Goal: Obtain resource: Download file/media

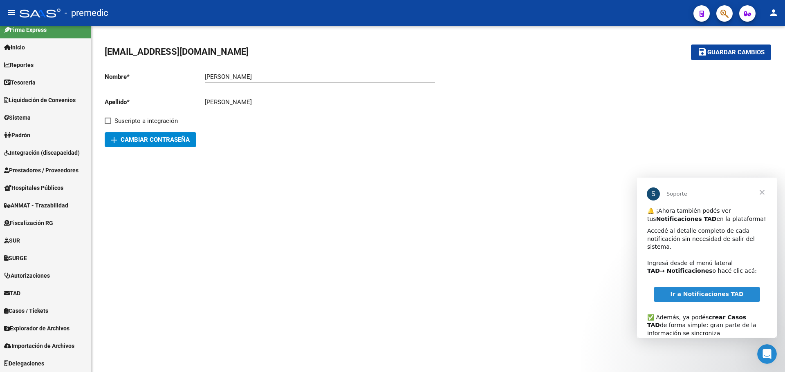
click at [705, 291] on span "Ir a Notificaciones TAD" at bounding box center [706, 294] width 73 height 7
click at [38, 331] on span "Explorador de Archivos" at bounding box center [36, 328] width 65 height 9
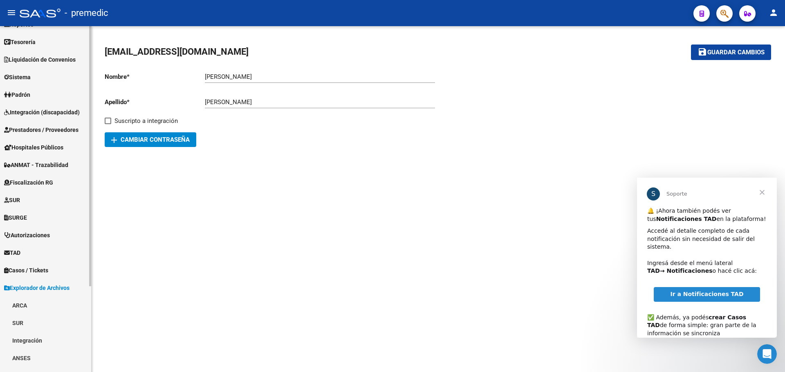
scroll to position [90, 0]
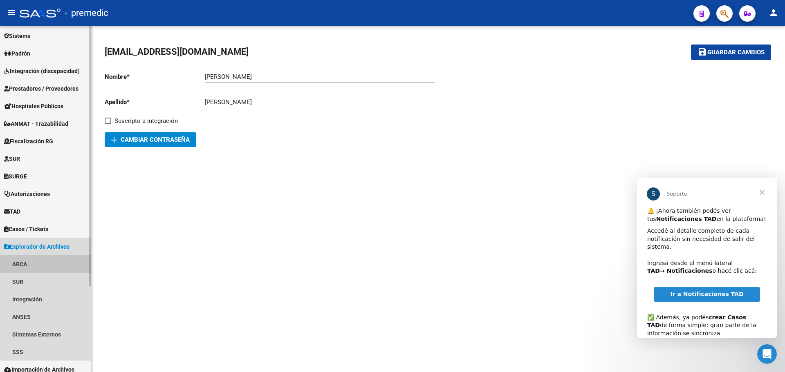
click at [26, 261] on link "ARCA" at bounding box center [45, 264] width 91 height 18
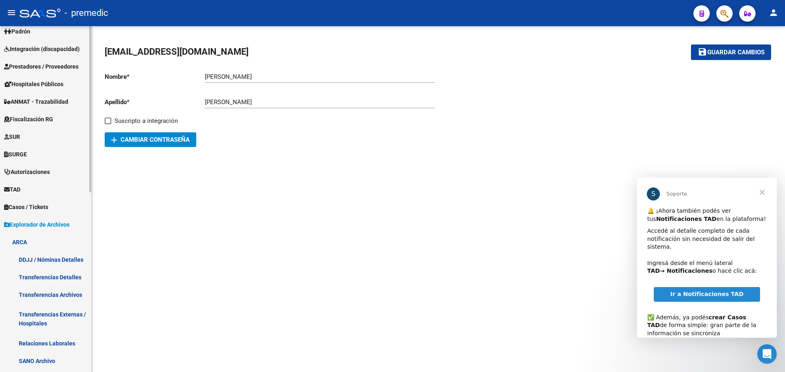
scroll to position [131, 0]
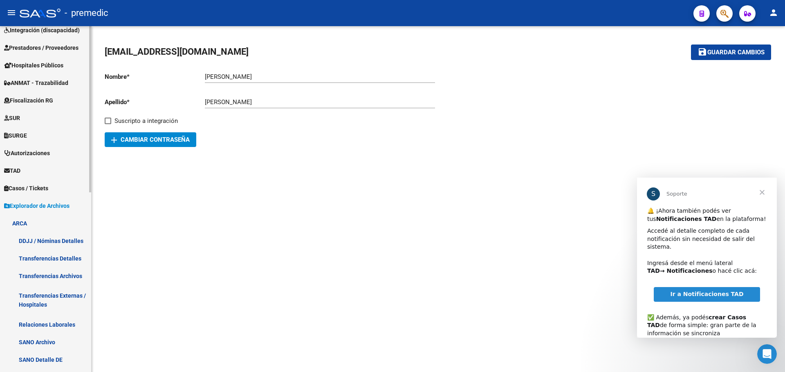
click at [50, 256] on link "Transferencias Detalles" at bounding box center [45, 259] width 91 height 18
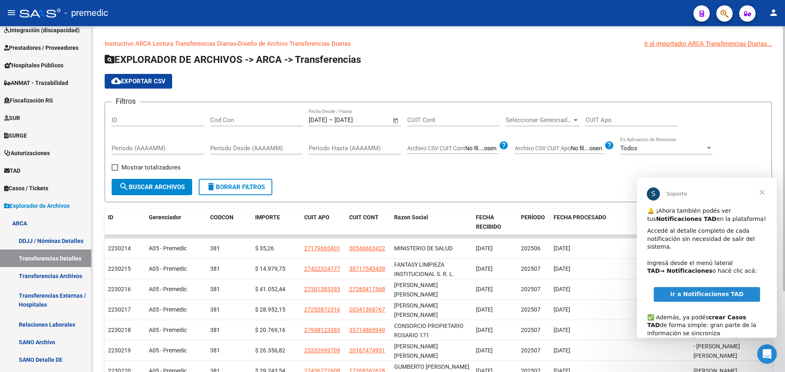
click at [327, 121] on input "[DATE]" at bounding box center [318, 119] width 18 height 7
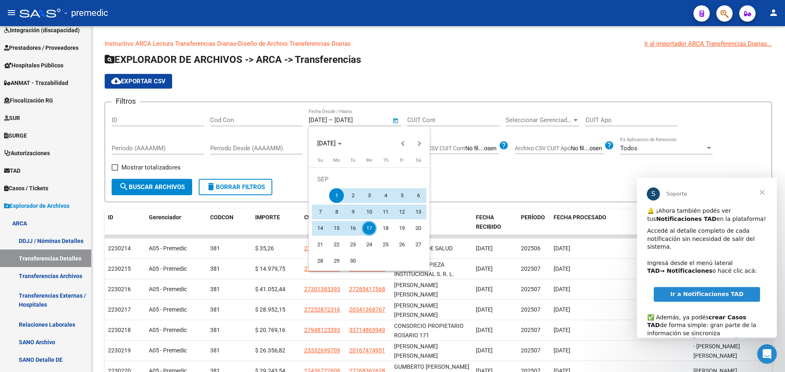
click at [401, 211] on span "12" at bounding box center [401, 212] width 15 height 15
type input "[DATE]"
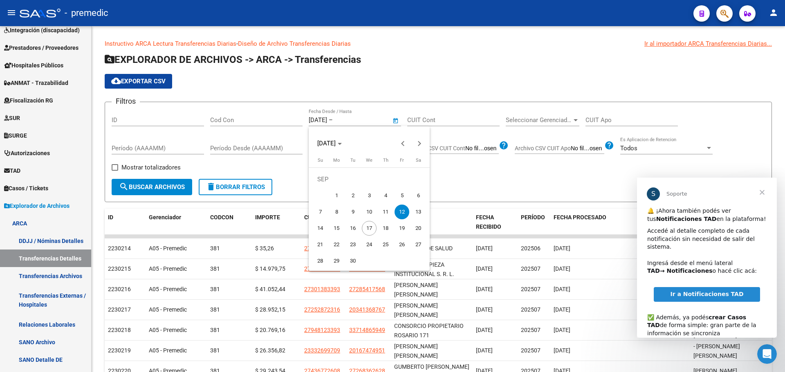
click at [401, 211] on span "12" at bounding box center [401, 212] width 15 height 15
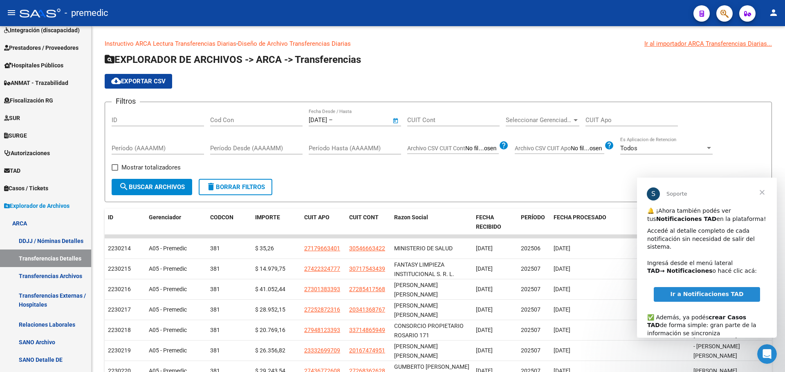
type input "[DATE]"
click at [146, 186] on span "search Buscar Archivos" at bounding box center [152, 186] width 66 height 7
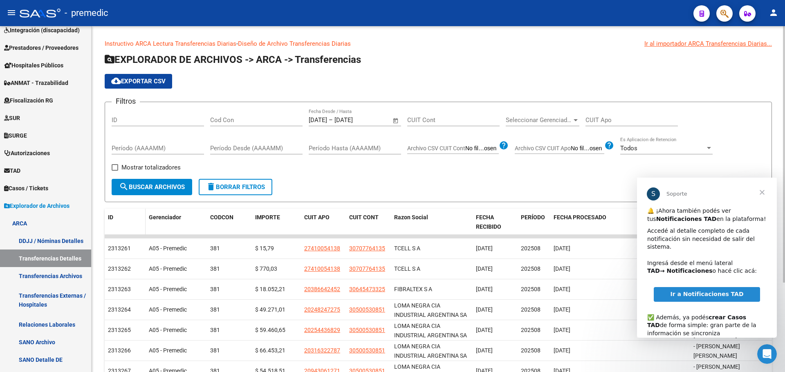
click at [113, 217] on div "ID" at bounding box center [125, 217] width 34 height 9
click at [111, 217] on span "ID" at bounding box center [110, 217] width 5 height 7
click at [114, 222] on div "ID" at bounding box center [127, 217] width 34 height 9
click at [112, 217] on span "ID" at bounding box center [110, 217] width 5 height 7
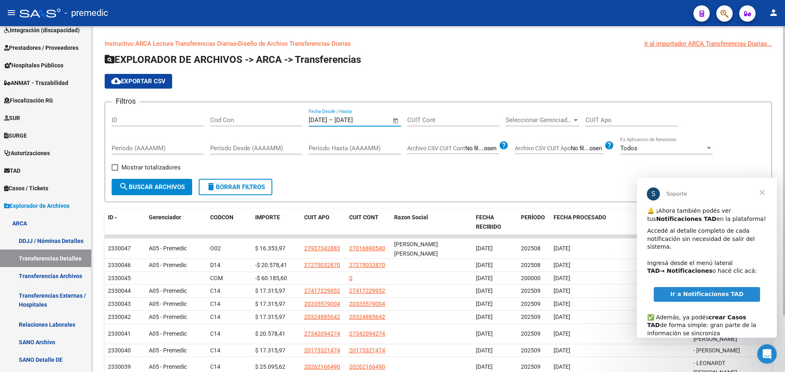
click at [326, 119] on input "[DATE]" at bounding box center [318, 119] width 18 height 7
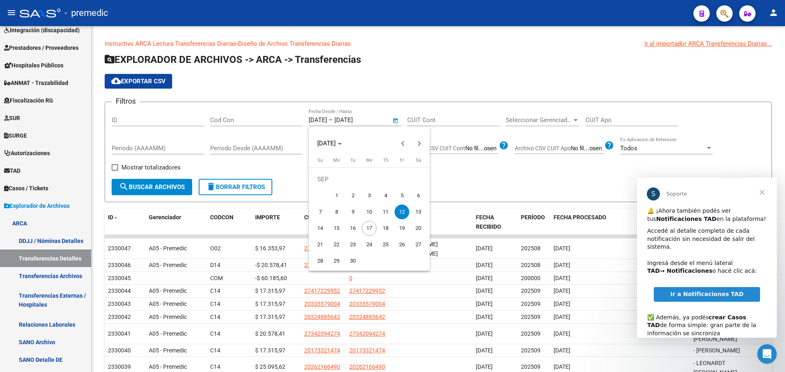
click at [403, 211] on span "12" at bounding box center [401, 212] width 15 height 15
click at [369, 228] on span "17" at bounding box center [369, 228] width 15 height 15
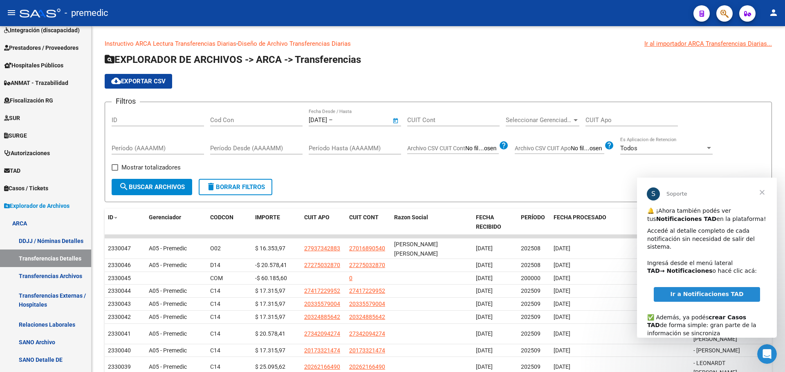
type input "[DATE]"
click at [144, 188] on span "search Buscar Archivos" at bounding box center [152, 186] width 66 height 7
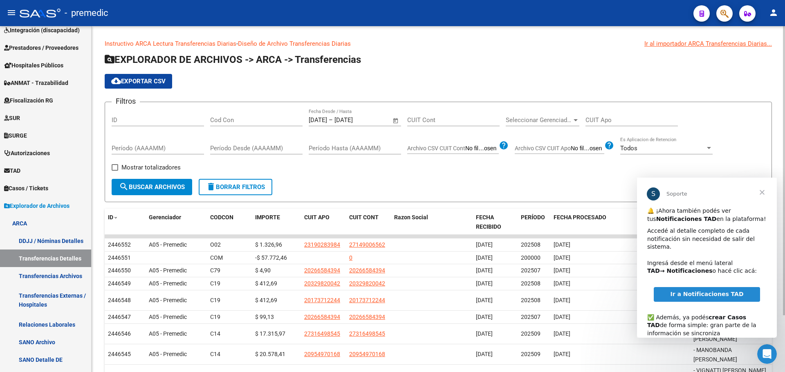
click at [139, 80] on span "cloud_download Exportar CSV" at bounding box center [138, 81] width 54 height 7
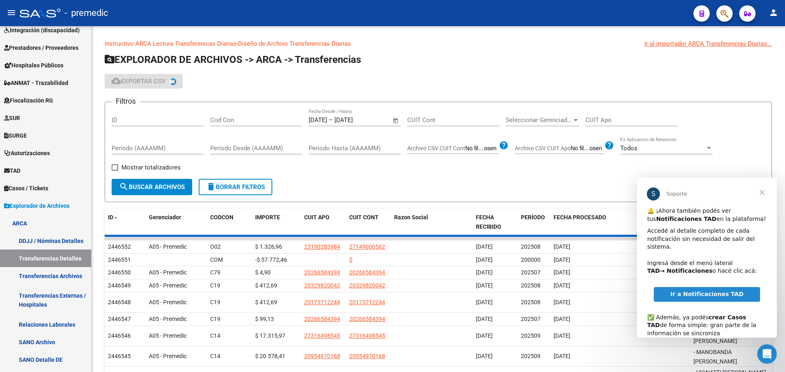
click at [761, 191] on span "Cerrar" at bounding box center [761, 192] width 29 height 29
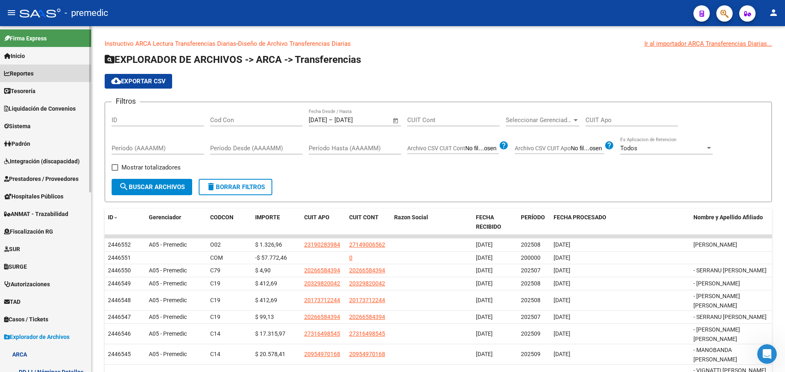
click at [25, 73] on span "Reportes" at bounding box center [18, 73] width 29 height 9
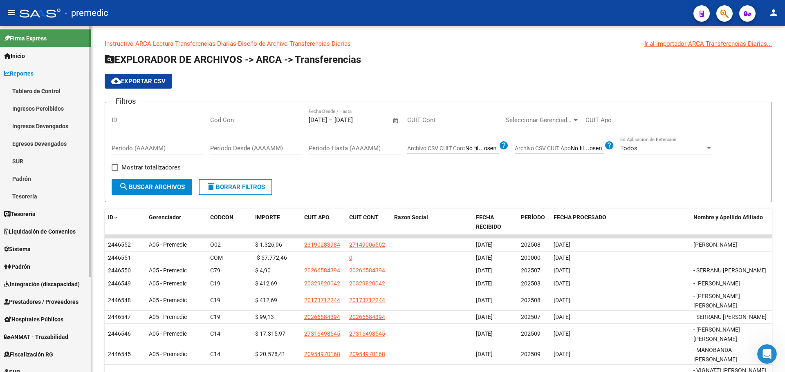
click at [39, 89] on link "Tablero de Control" at bounding box center [45, 91] width 91 height 18
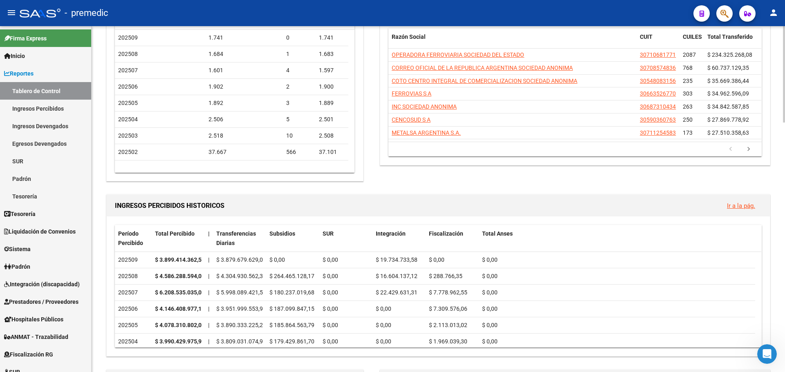
scroll to position [82, 0]
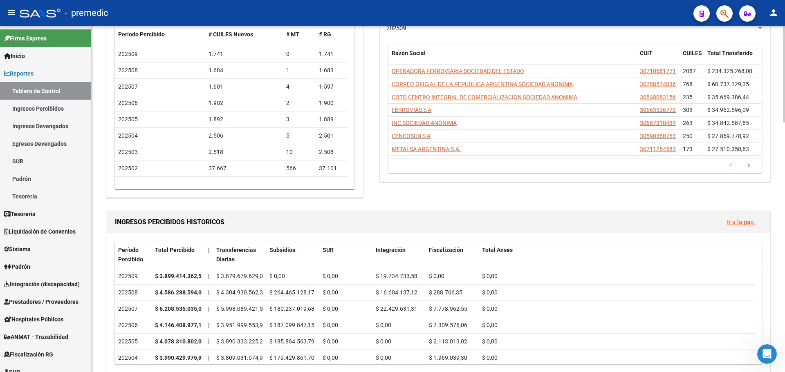
click at [744, 223] on link "Ir a la pág." at bounding box center [741, 222] width 28 height 7
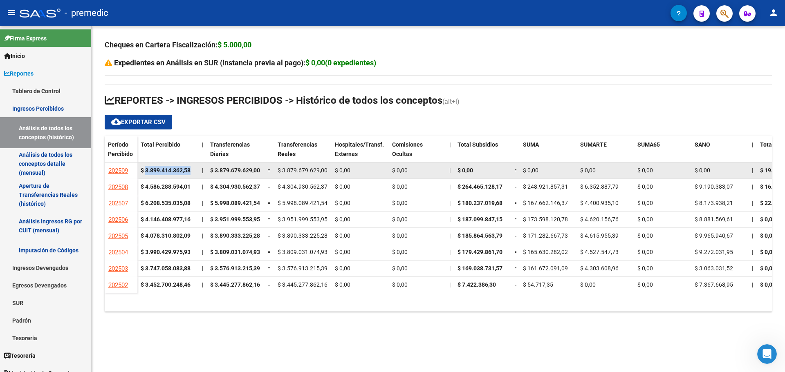
drag, startPoint x: 145, startPoint y: 169, endPoint x: 192, endPoint y: 178, distance: 47.8
click at [192, 178] on datatable-body-cell "$ 3.899.414.362,58" at bounding box center [167, 171] width 61 height 16
copy strong "3.899.414.362,58"
drag, startPoint x: 215, startPoint y: 170, endPoint x: 261, endPoint y: 172, distance: 46.7
click at [261, 172] on datatable-body-cell "$ 3.879.679.629,00" at bounding box center [235, 171] width 57 height 16
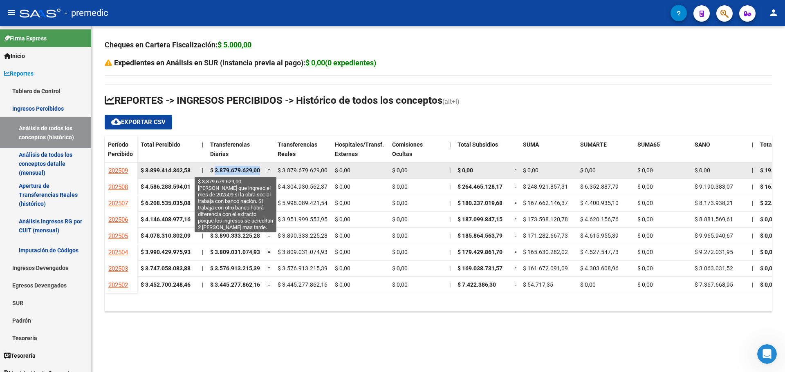
copy span "3.879.679.629,00"
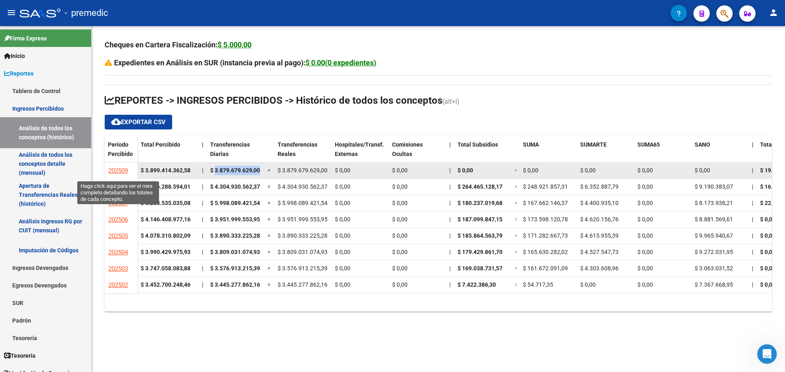
click at [115, 167] on link "202509" at bounding box center [118, 170] width 20 height 15
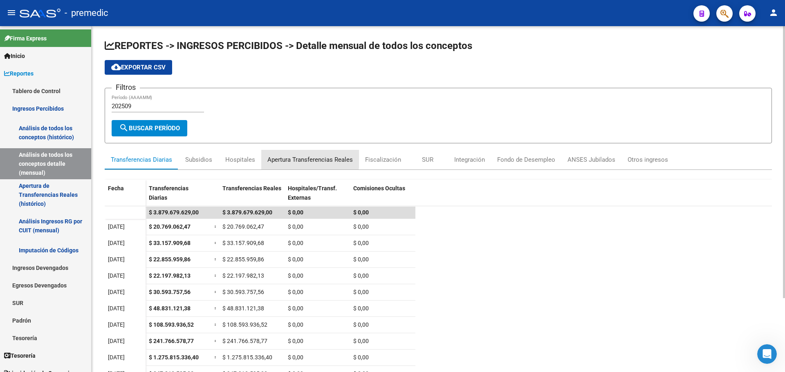
click at [304, 159] on div "Apertura Transferencias Reales" at bounding box center [309, 159] width 85 height 9
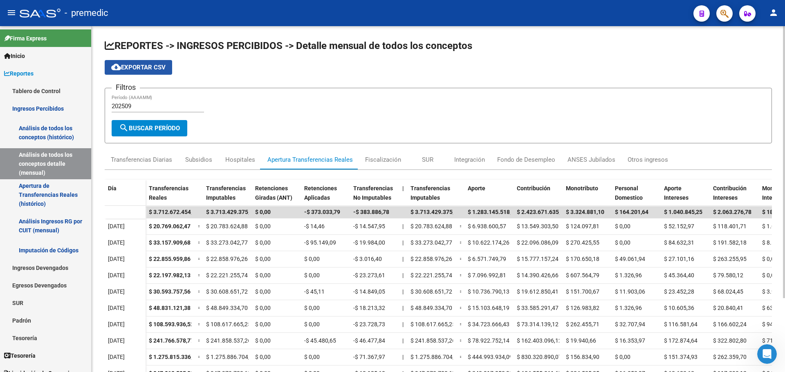
drag, startPoint x: 143, startPoint y: 70, endPoint x: 150, endPoint y: 75, distance: 8.4
click at [144, 70] on span "cloud_download Exportar CSV" at bounding box center [138, 67] width 54 height 7
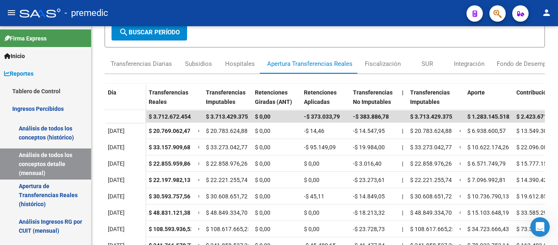
scroll to position [92, 0]
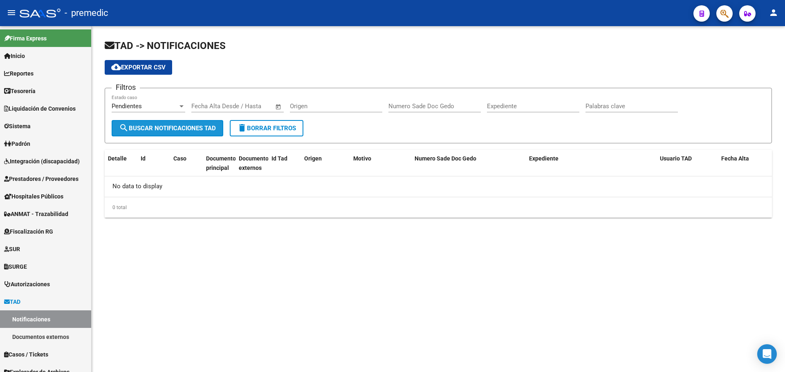
click at [176, 131] on span "search Buscar Notificaciones TAD" at bounding box center [167, 128] width 97 height 7
